Goal: Navigation & Orientation: Understand site structure

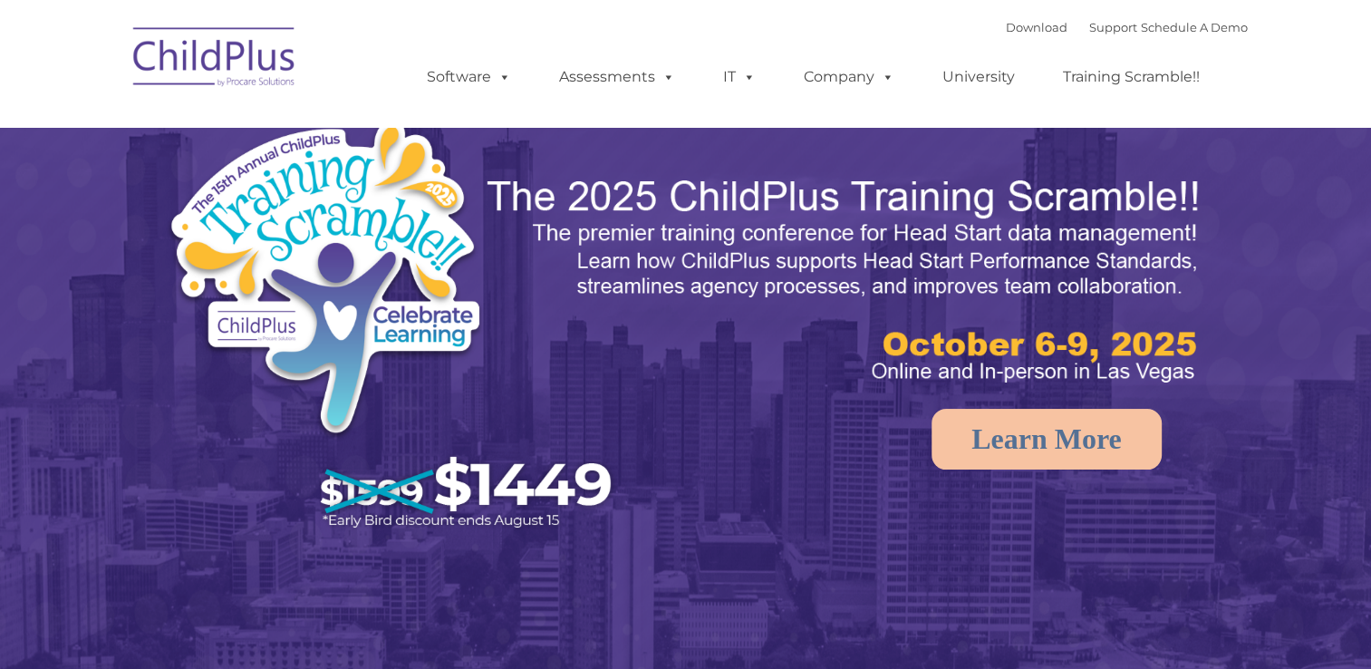
select select "MEDIUM"
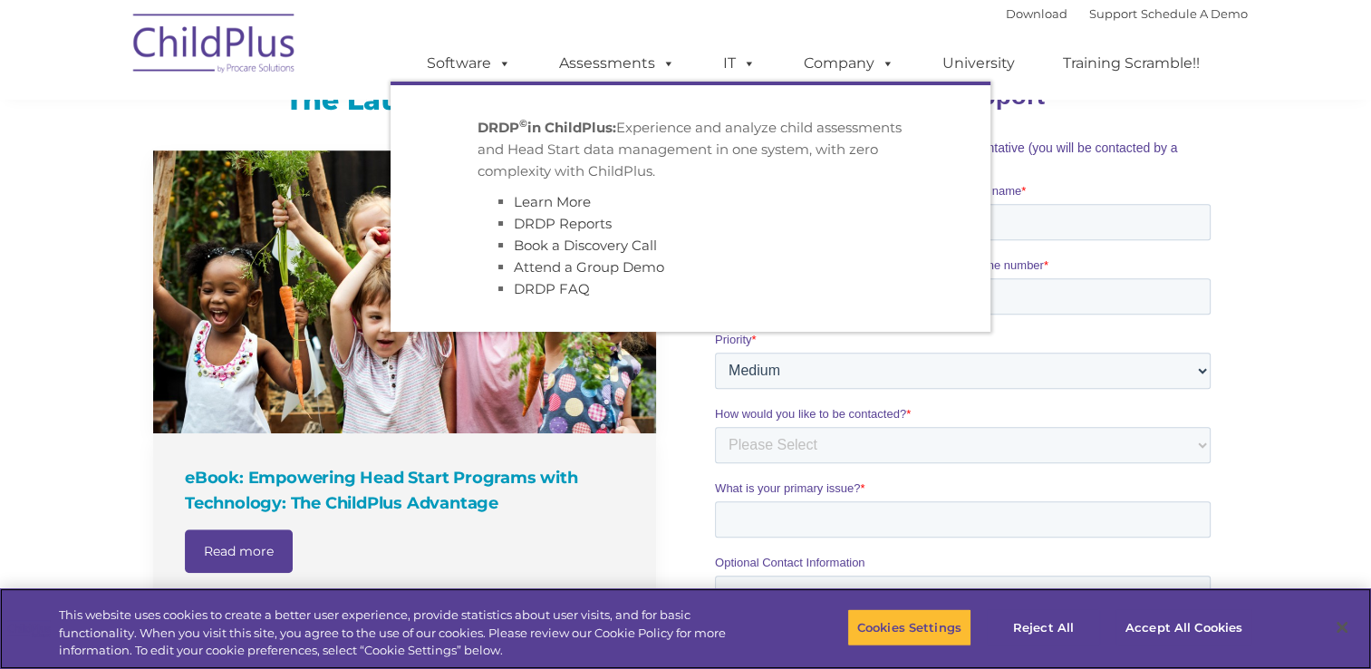
scroll to position [1207, 0]
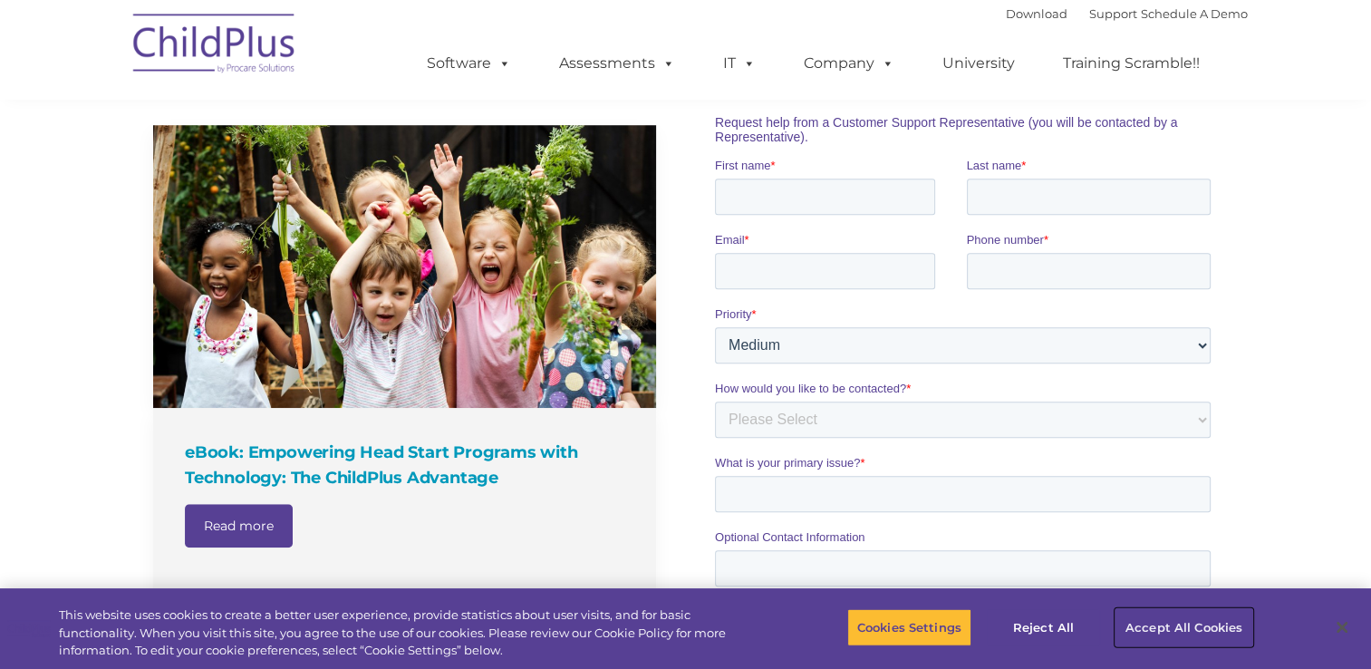
click at [1177, 621] on button "Accept All Cookies" at bounding box center [1184, 627] width 137 height 38
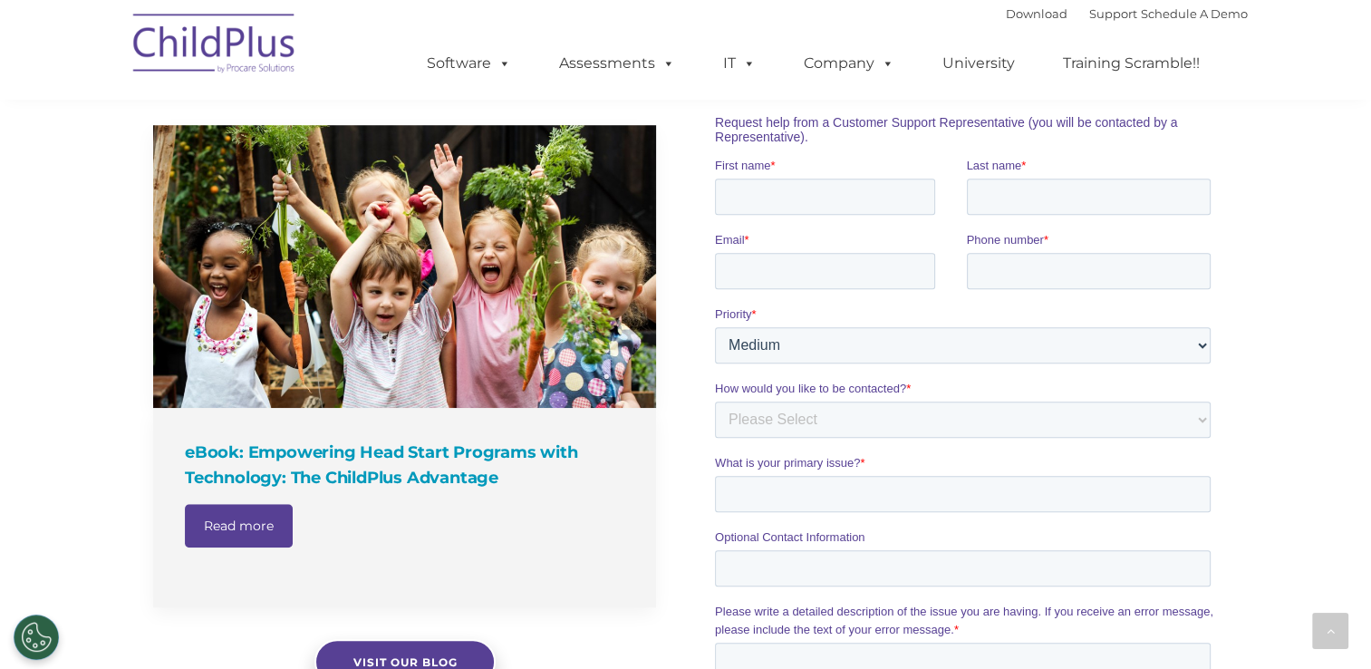
scroll to position [0, 0]
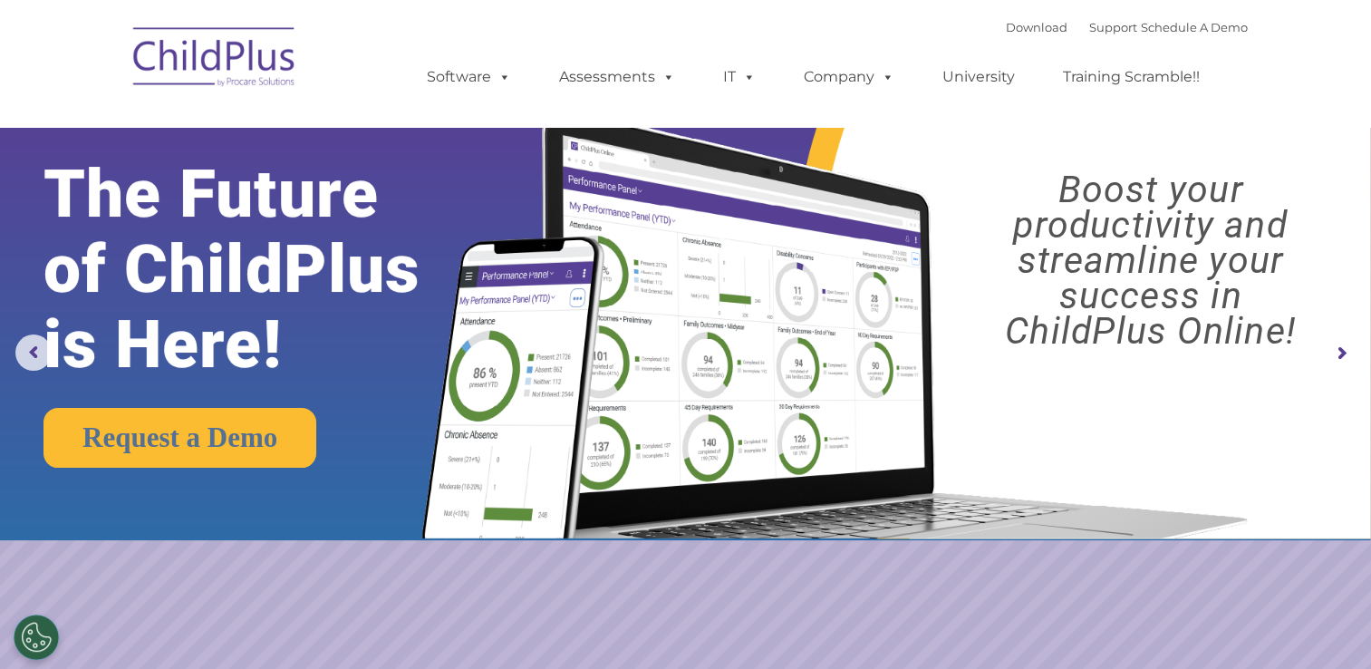
click at [216, 47] on img at bounding box center [214, 59] width 181 height 91
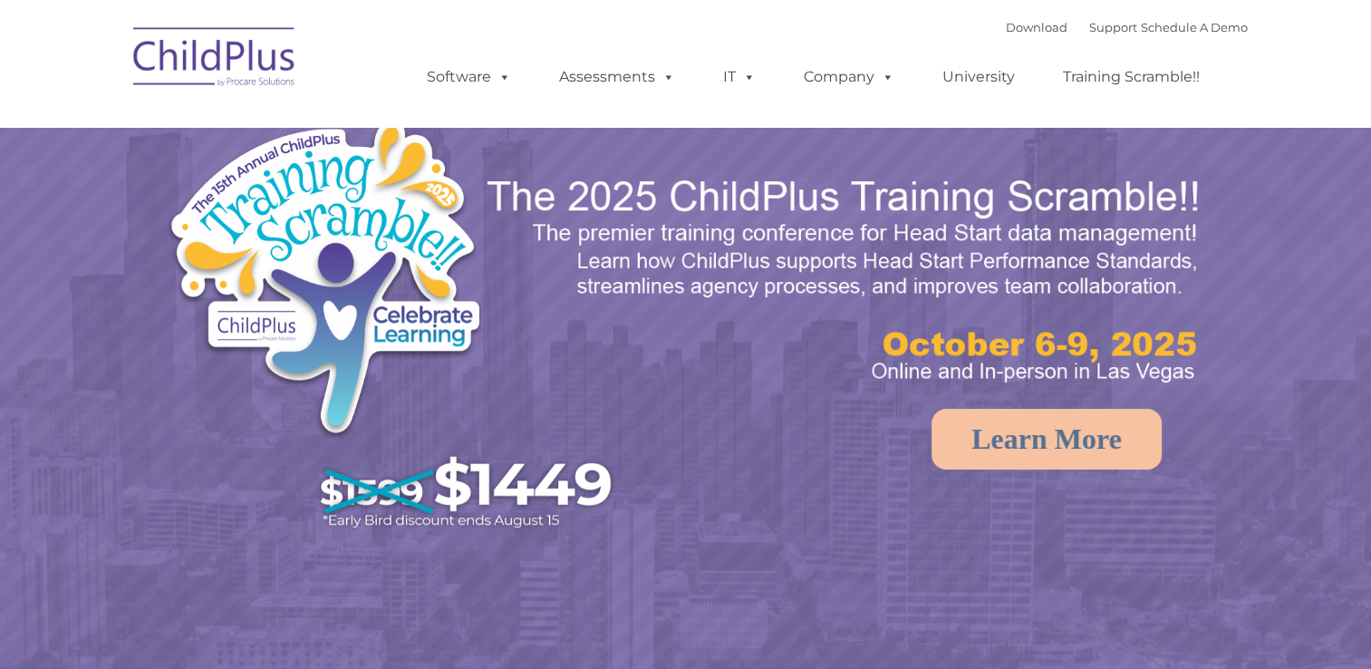
select select "MEDIUM"
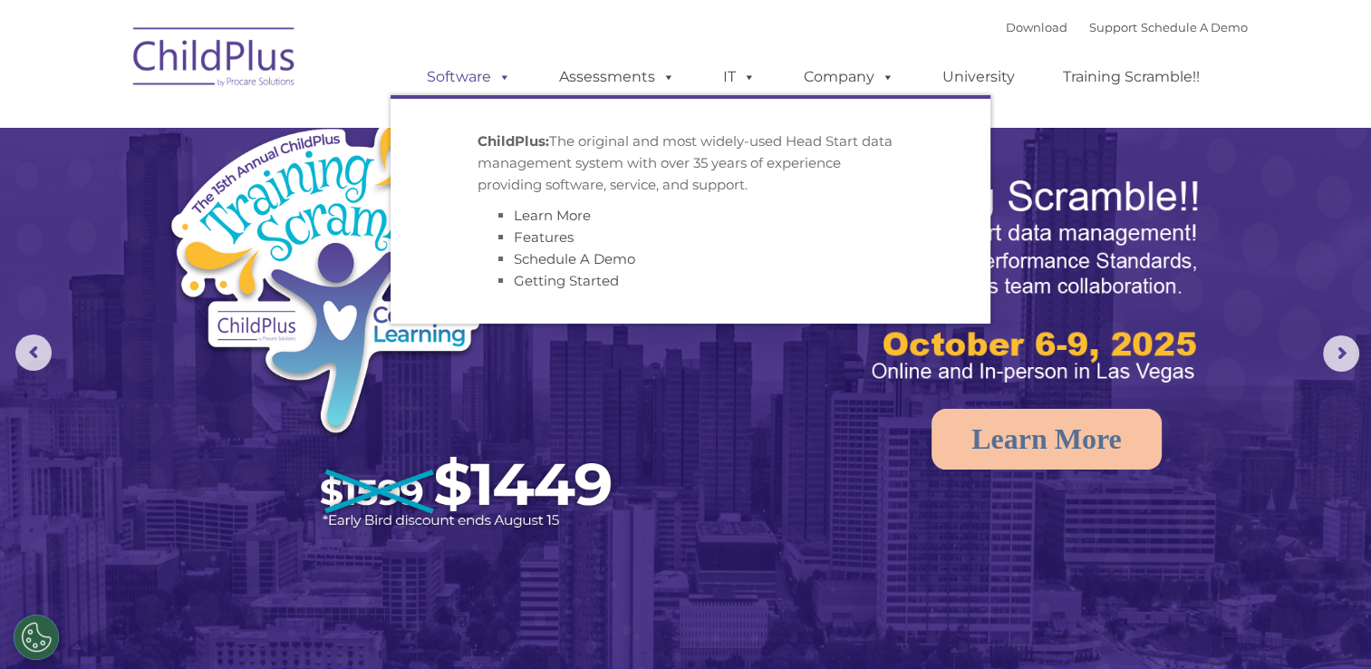
click at [505, 83] on span at bounding box center [501, 76] width 20 height 17
